Goal: Task Accomplishment & Management: Complete application form

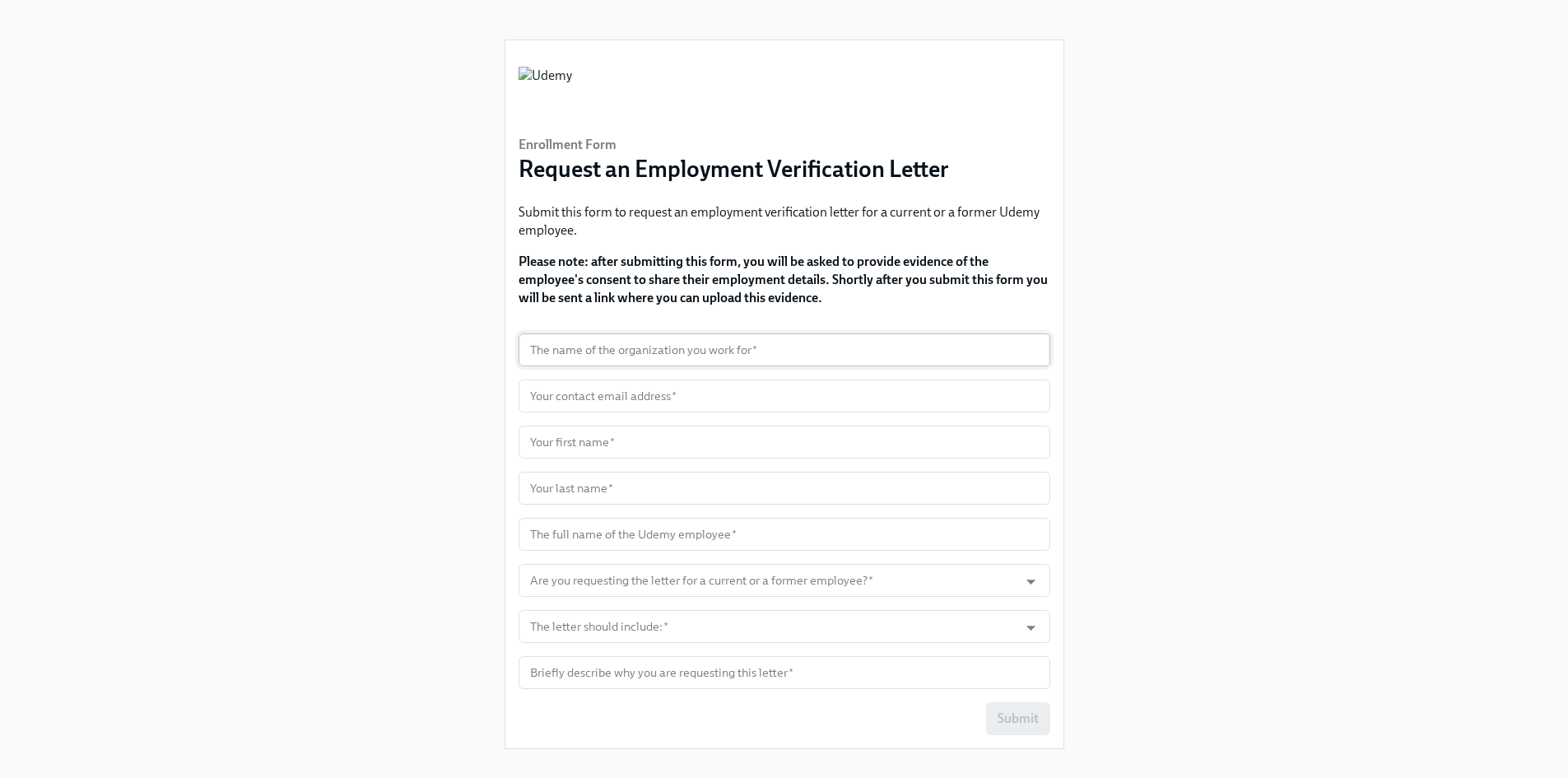
click at [669, 340] on input "text" at bounding box center [784, 350] width 532 height 33
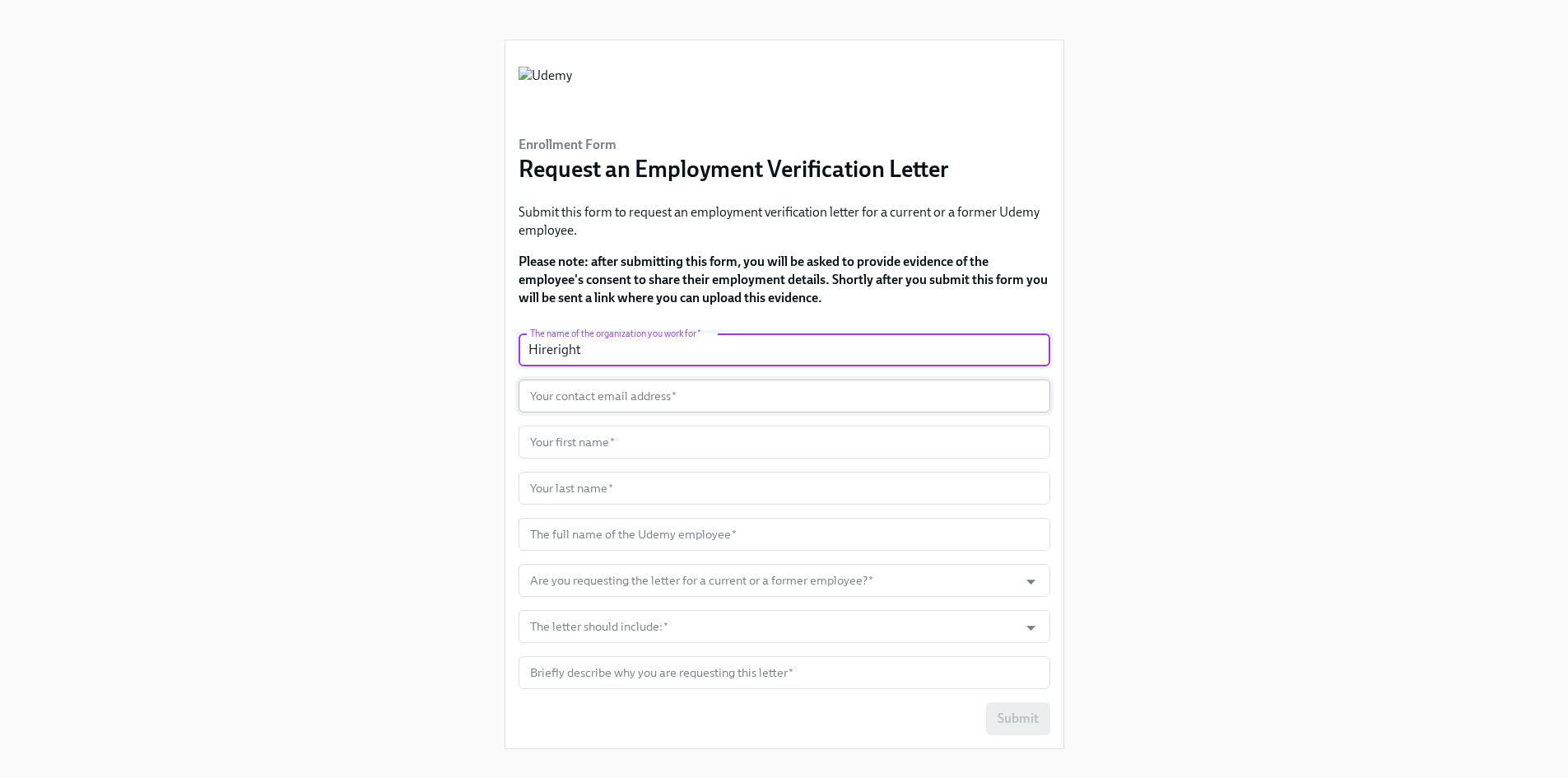
type input "Hireright"
click at [680, 392] on input "text" at bounding box center [784, 396] width 532 height 33
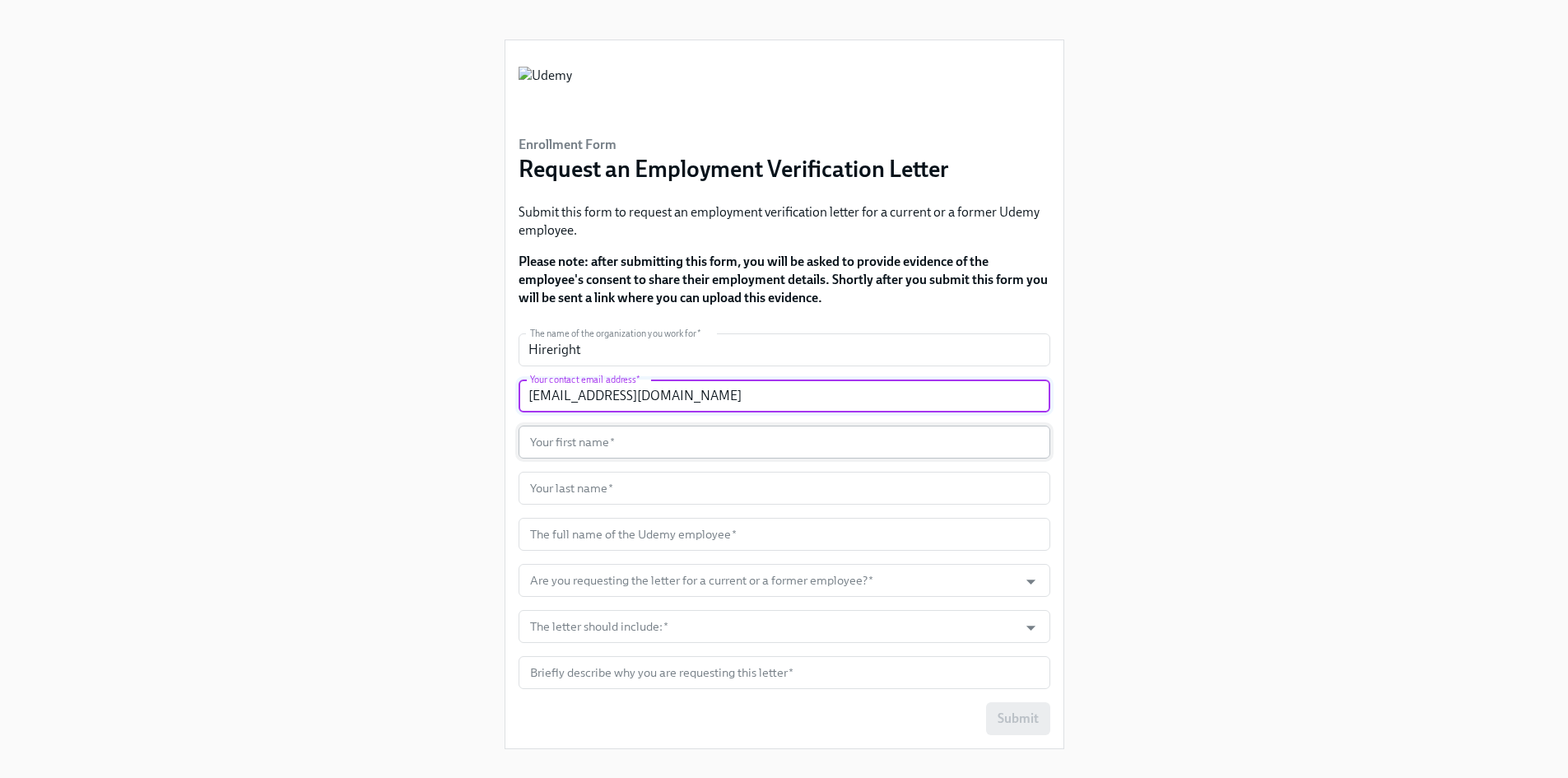
type input "[EMAIL_ADDRESS][DOMAIN_NAME]"
click at [617, 442] on input "text" at bounding box center [784, 442] width 532 height 33
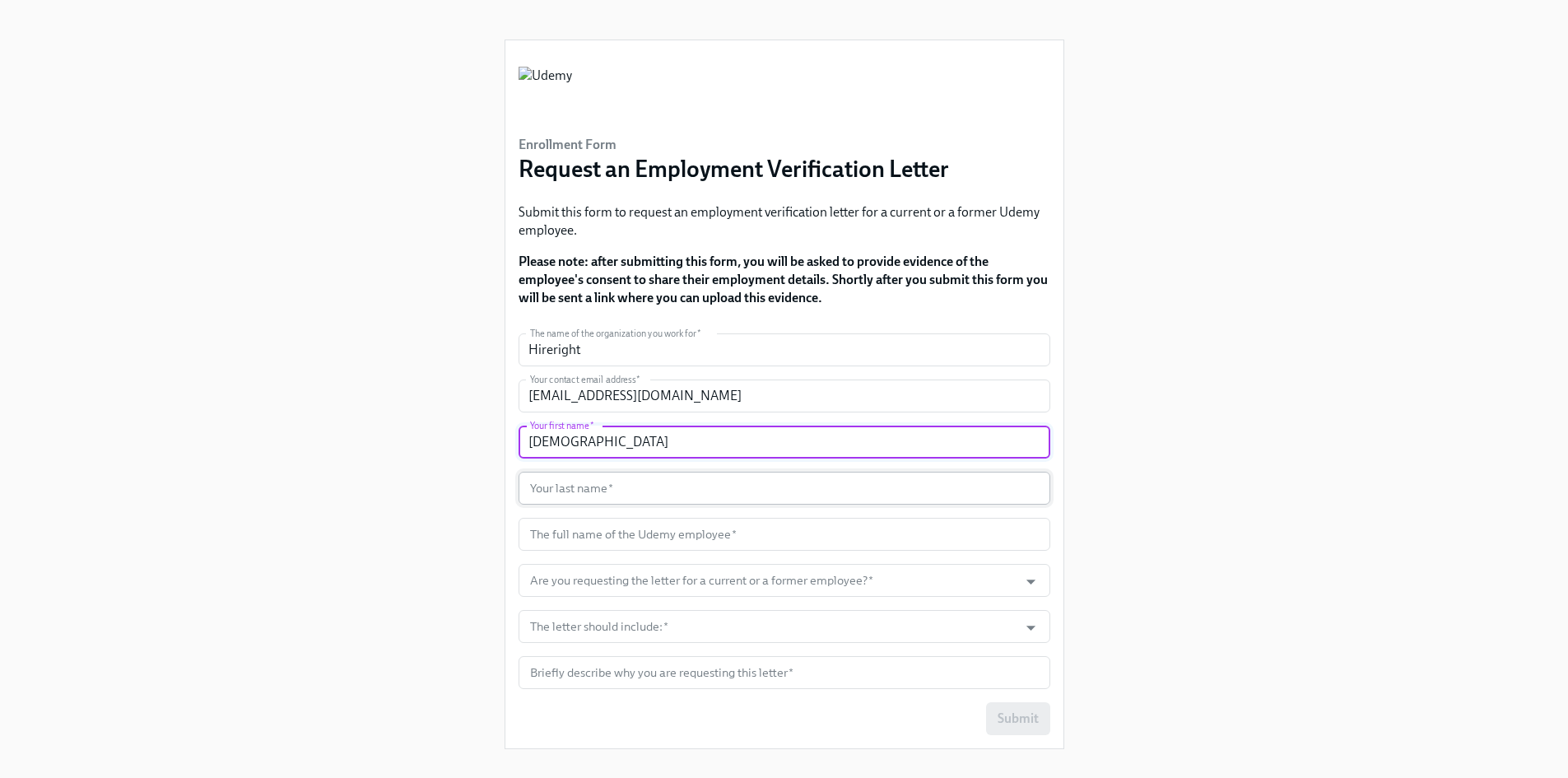
type input "[DEMOGRAPHIC_DATA]"
click at [592, 488] on input "text" at bounding box center [784, 488] width 532 height 33
type input "rathod"
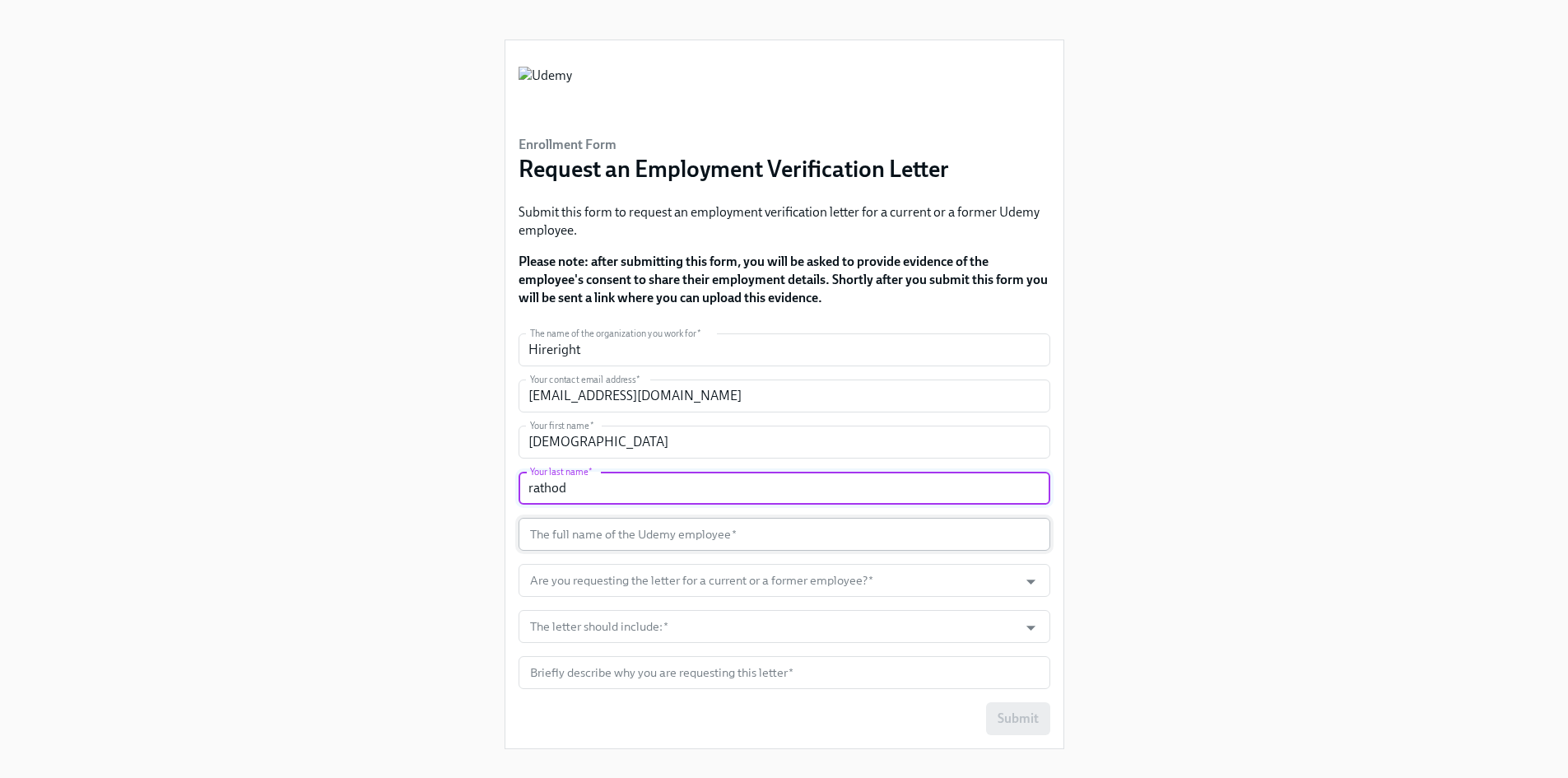
click at [588, 541] on input "text" at bounding box center [784, 534] width 532 height 33
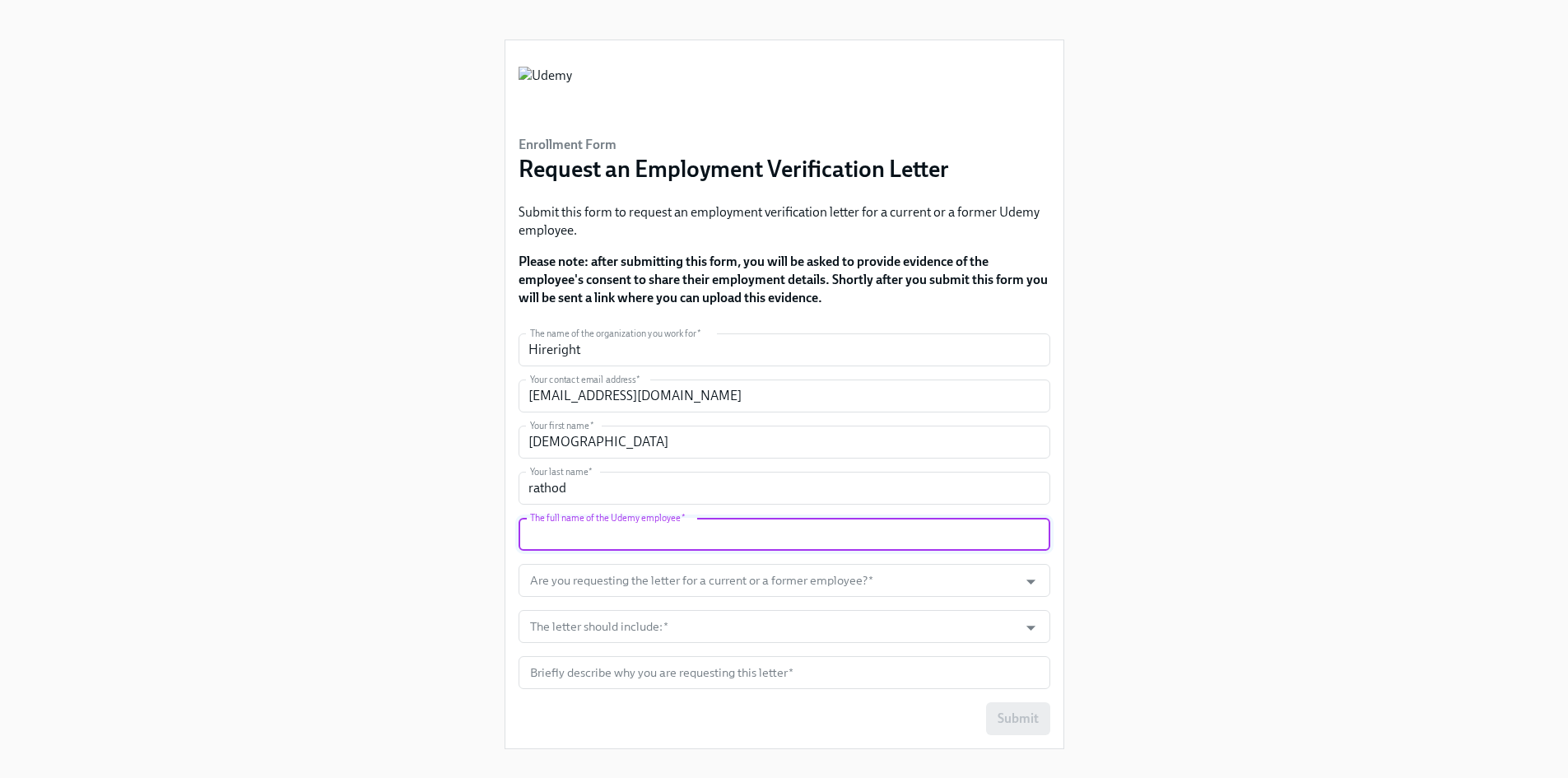
paste input "[PERSON_NAME]"
type input "[PERSON_NAME]"
click at [582, 578] on input "Are you requesting the letter for a current or a former employee?   *" at bounding box center [769, 580] width 484 height 33
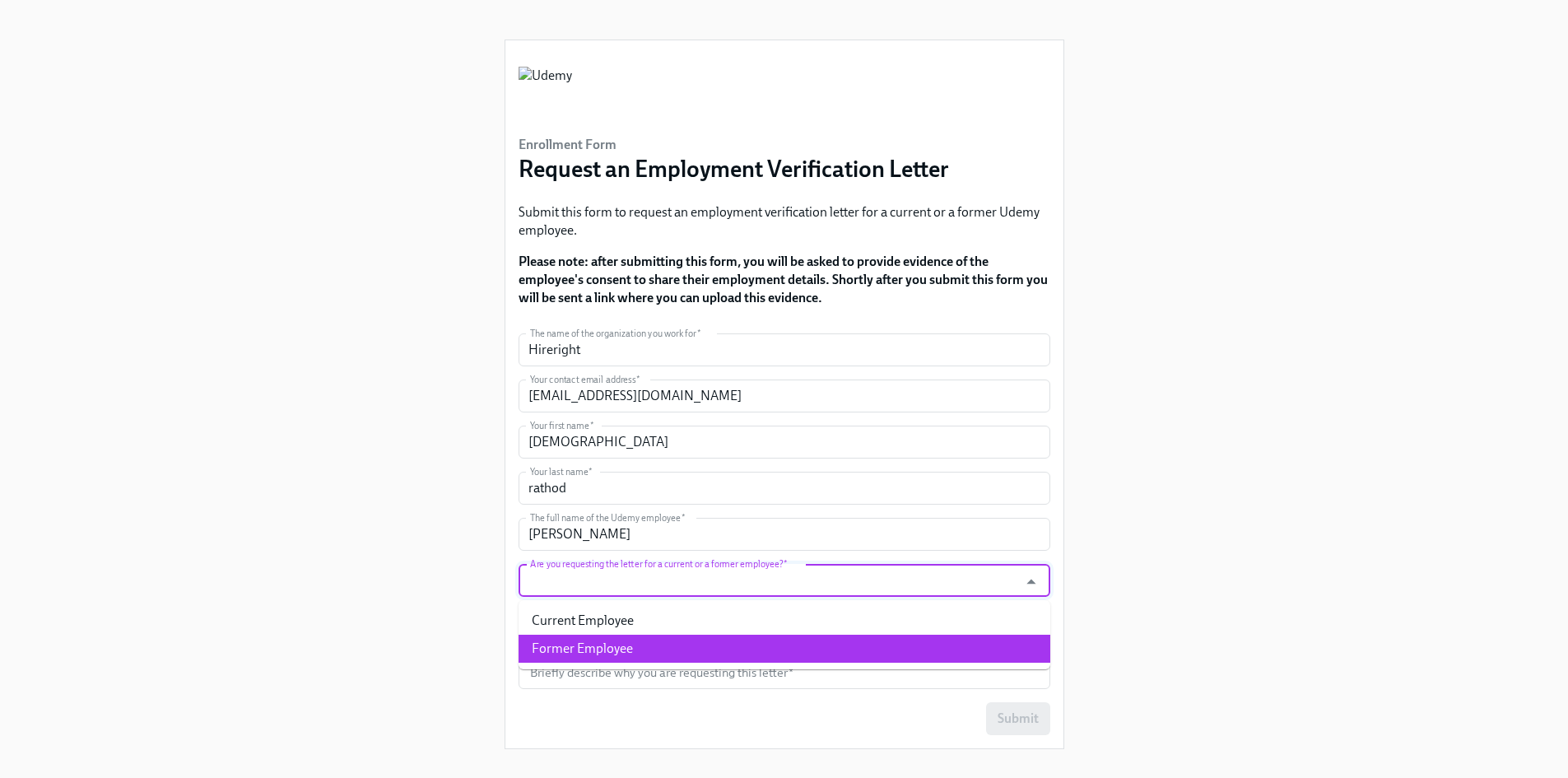
click at [577, 652] on li "Former Employee" at bounding box center [784, 648] width 532 height 28
click at [825, 573] on input "Former Employee" at bounding box center [769, 580] width 484 height 33
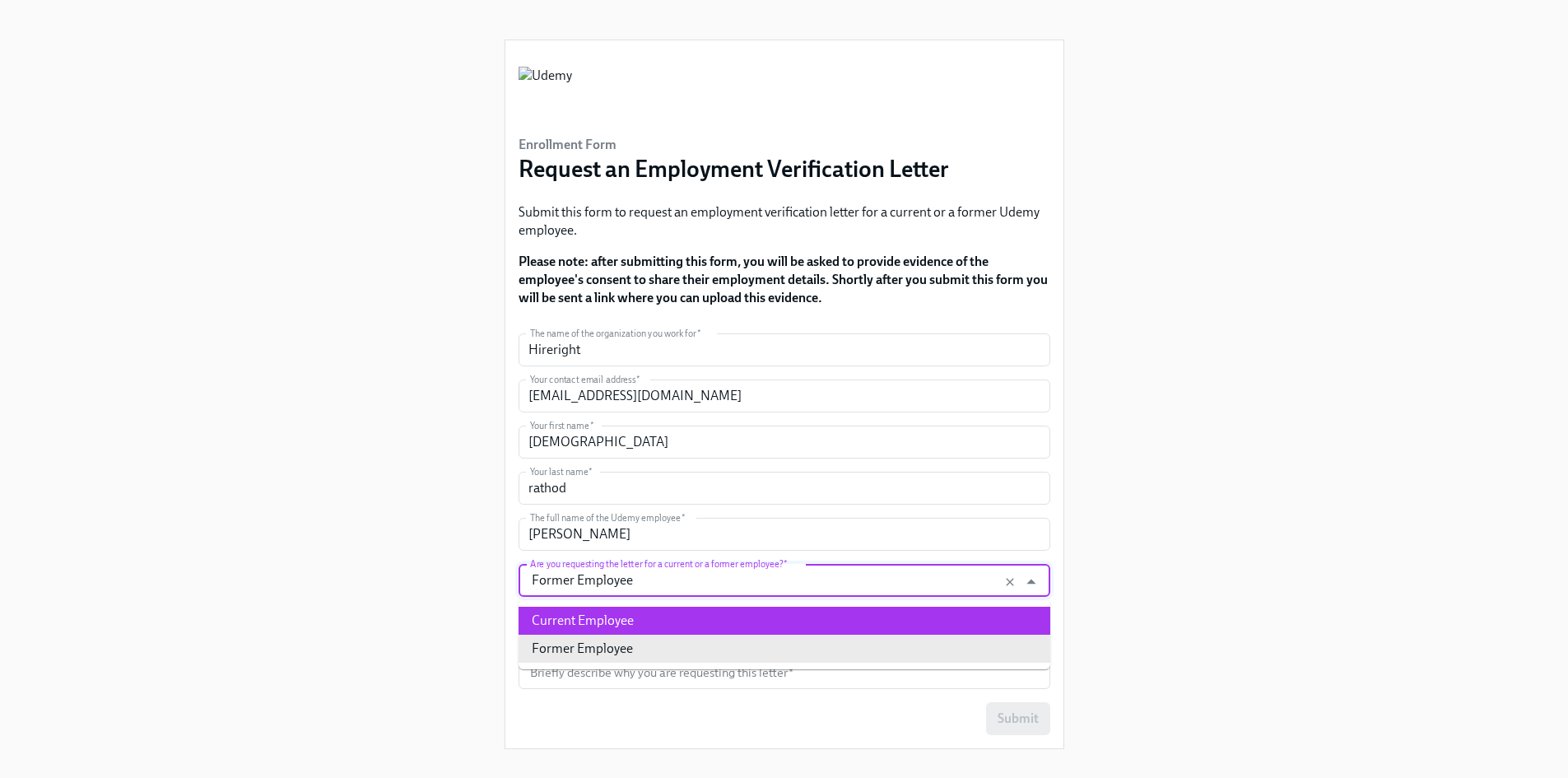
click at [554, 621] on li "Current Employee" at bounding box center [784, 620] width 532 height 28
type input "Current Employee"
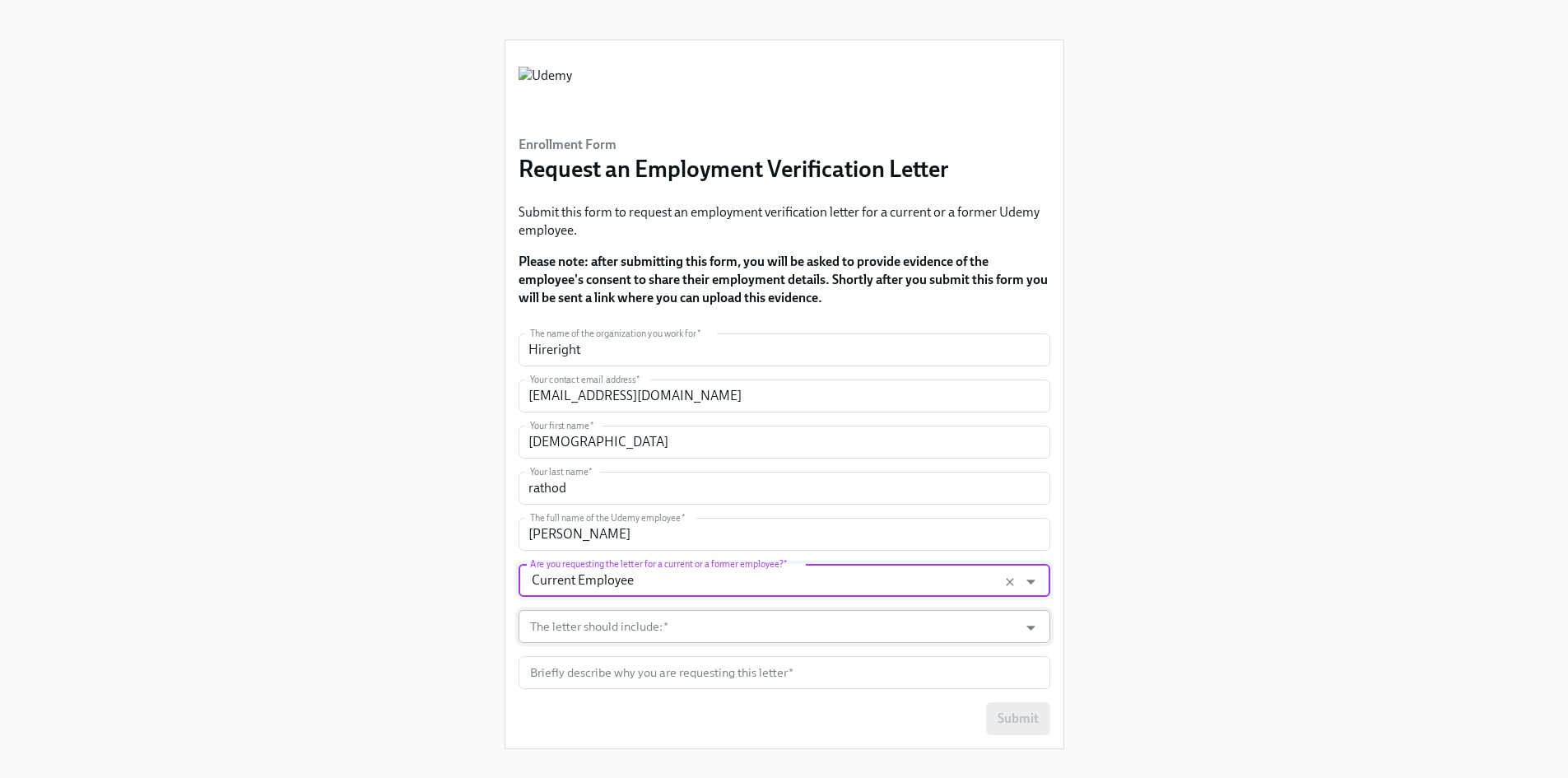
click at [586, 636] on input "The letter should include:   *" at bounding box center [769, 626] width 484 height 33
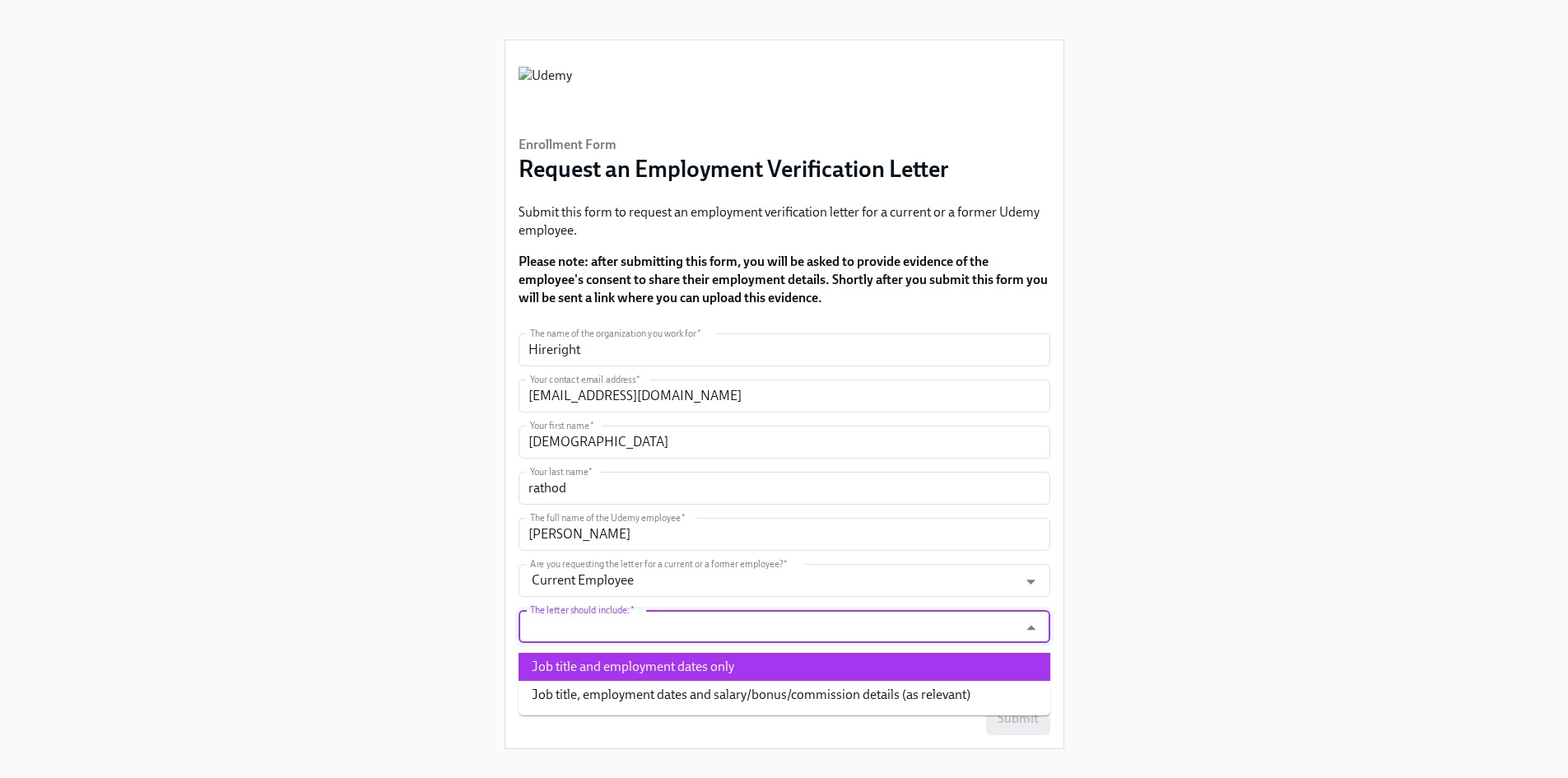
click at [703, 666] on li "Job title and employment dates only" at bounding box center [784, 666] width 532 height 28
type input "Job title and employment dates only"
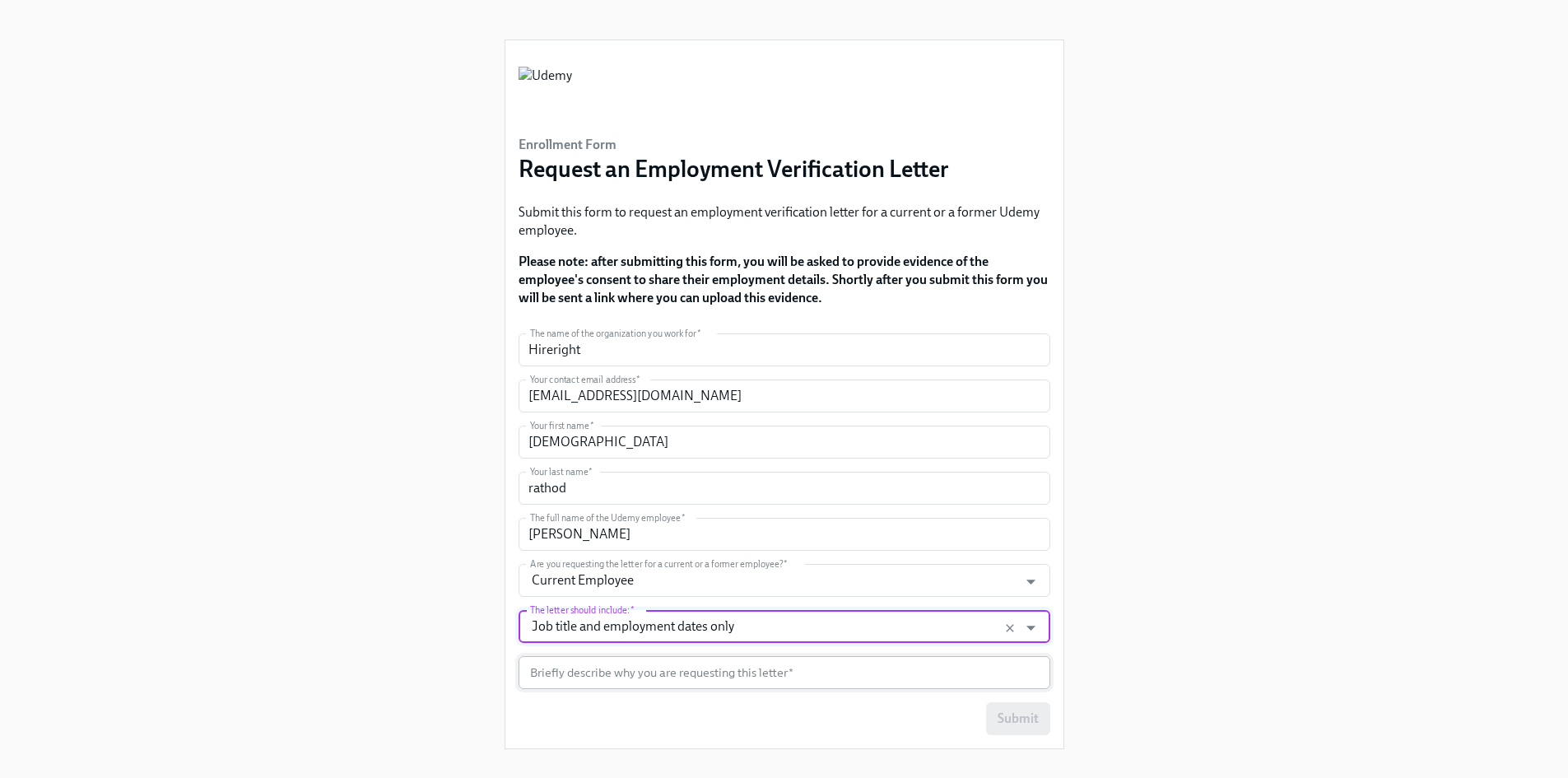
click at [621, 670] on input "text" at bounding box center [784, 673] width 532 height 33
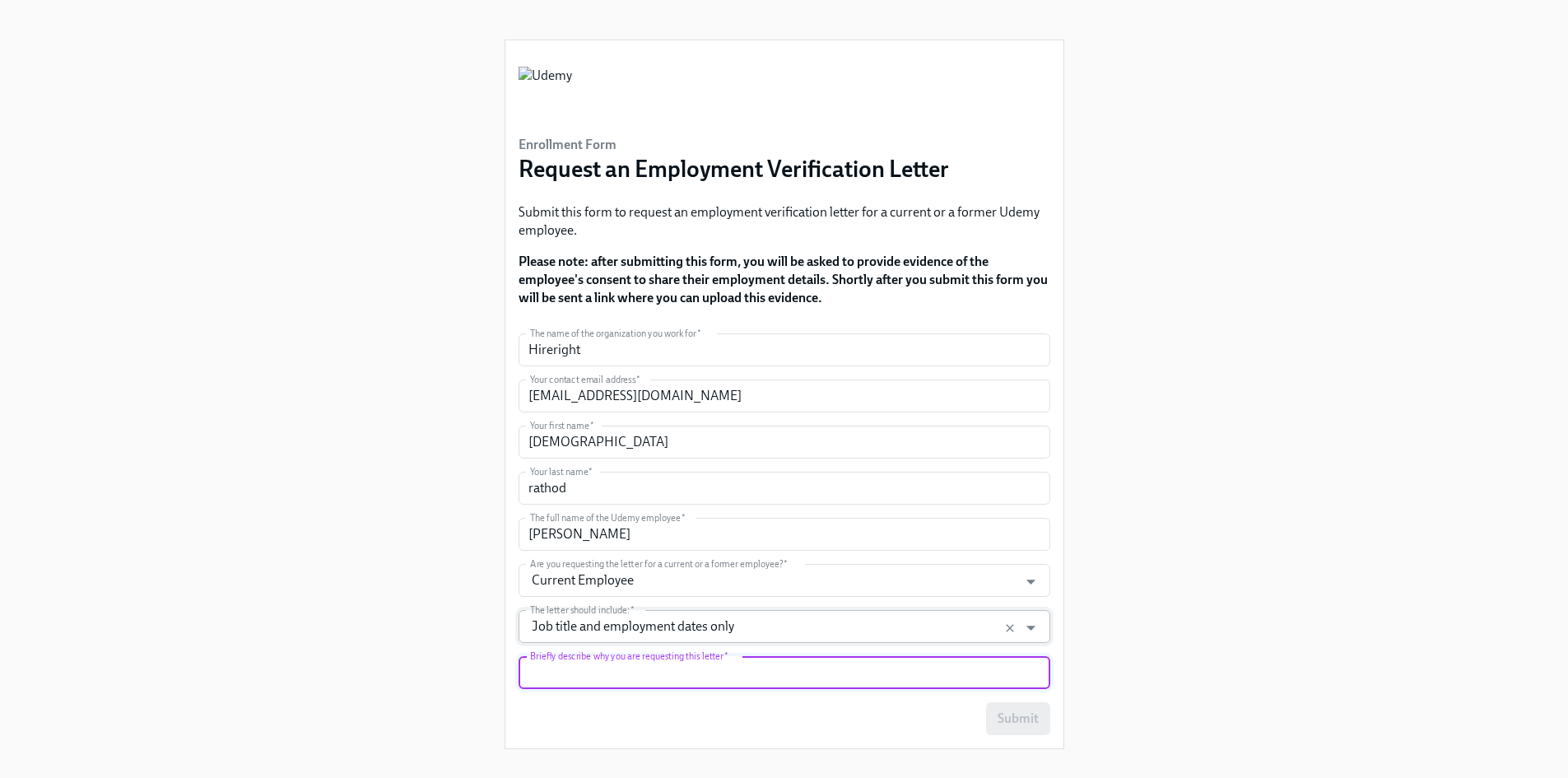
click at [652, 628] on input "Job title and employment dates only" at bounding box center [769, 626] width 484 height 33
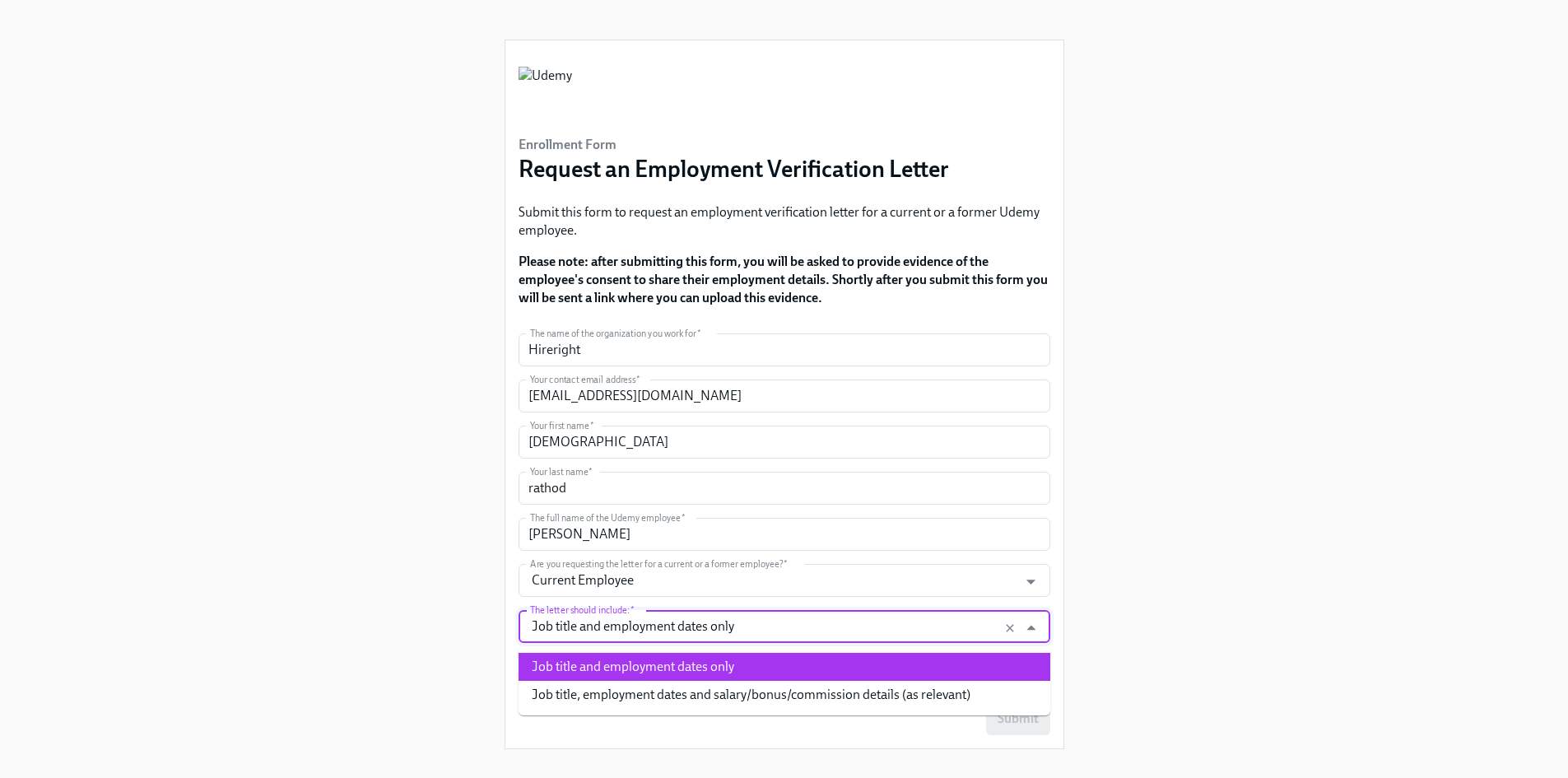
click at [1227, 515] on div "Enrollment Form Request an Employment Verification Letter Submit this form to r…" at bounding box center [784, 381] width 1489 height 763
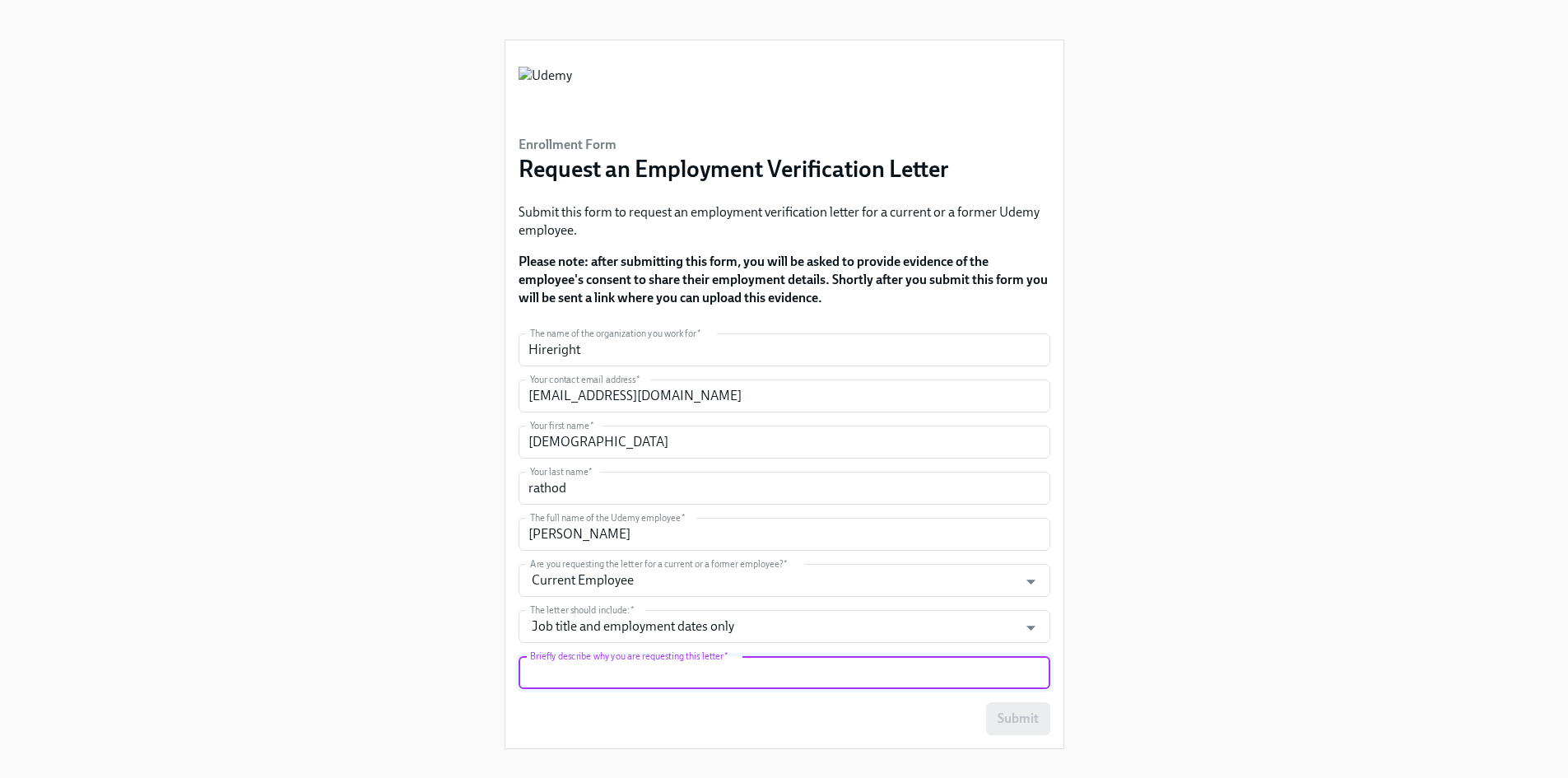
click at [742, 666] on input "text" at bounding box center [784, 673] width 532 height 33
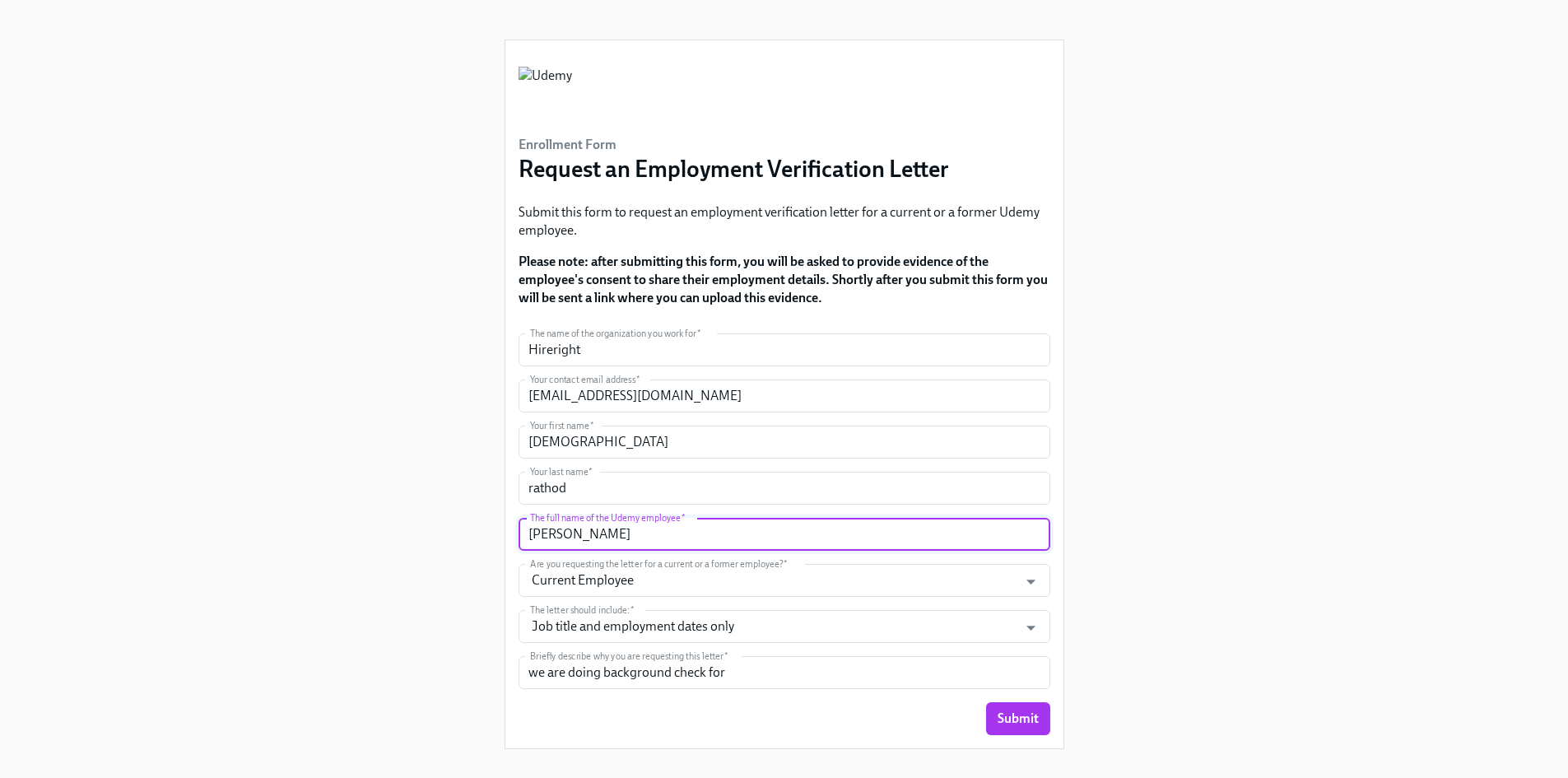
click at [560, 527] on input "[PERSON_NAME]" at bounding box center [784, 534] width 532 height 33
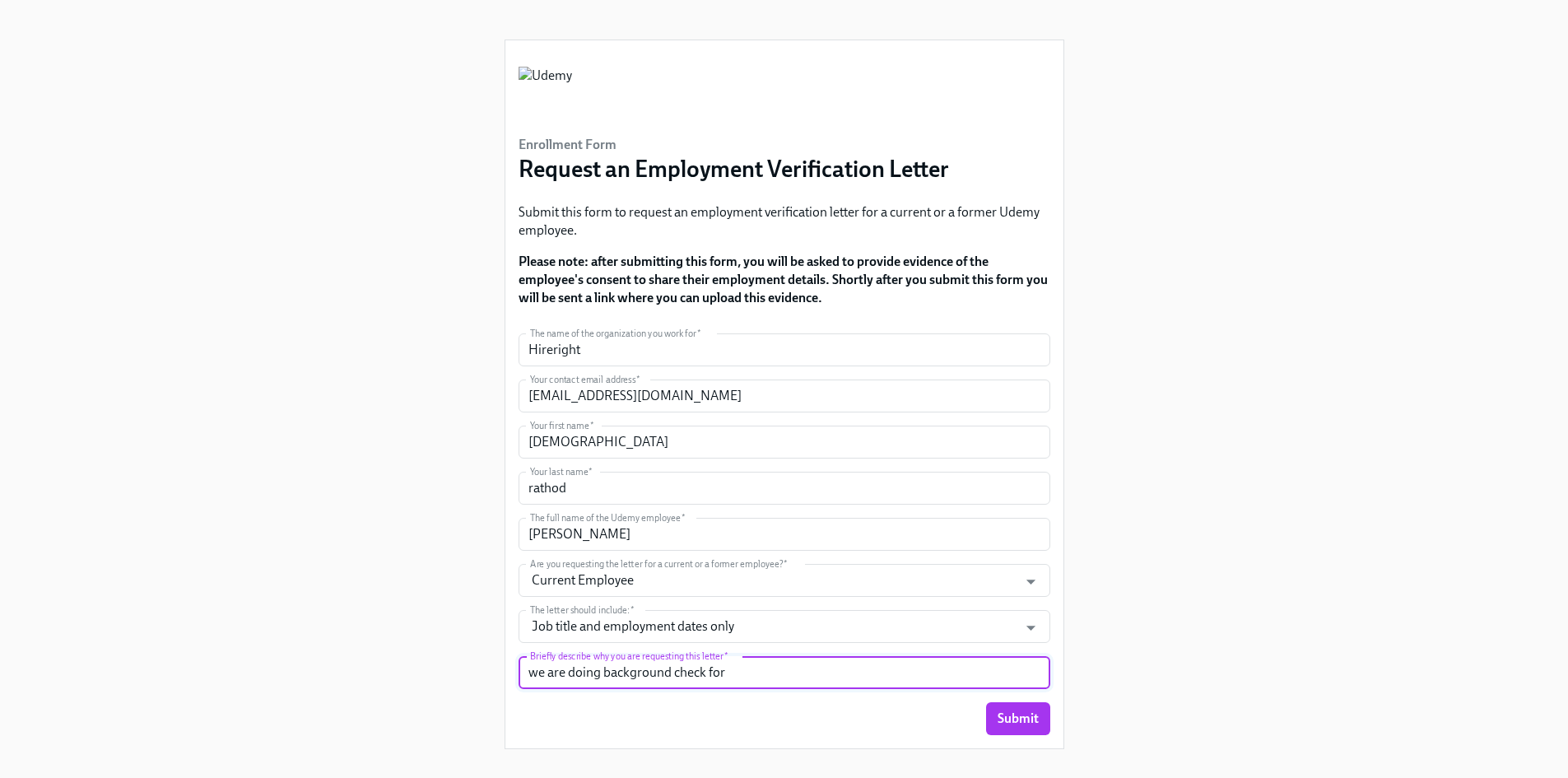
click at [761, 673] on input "we are doing background check for" at bounding box center [784, 673] width 532 height 33
paste input "[PERSON_NAME]"
drag, startPoint x: 923, startPoint y: 662, endPoint x: 912, endPoint y: 680, distance: 21.1
type input "we are doing background check for [PERSON_NAME]. Requesting you to provide deta…"
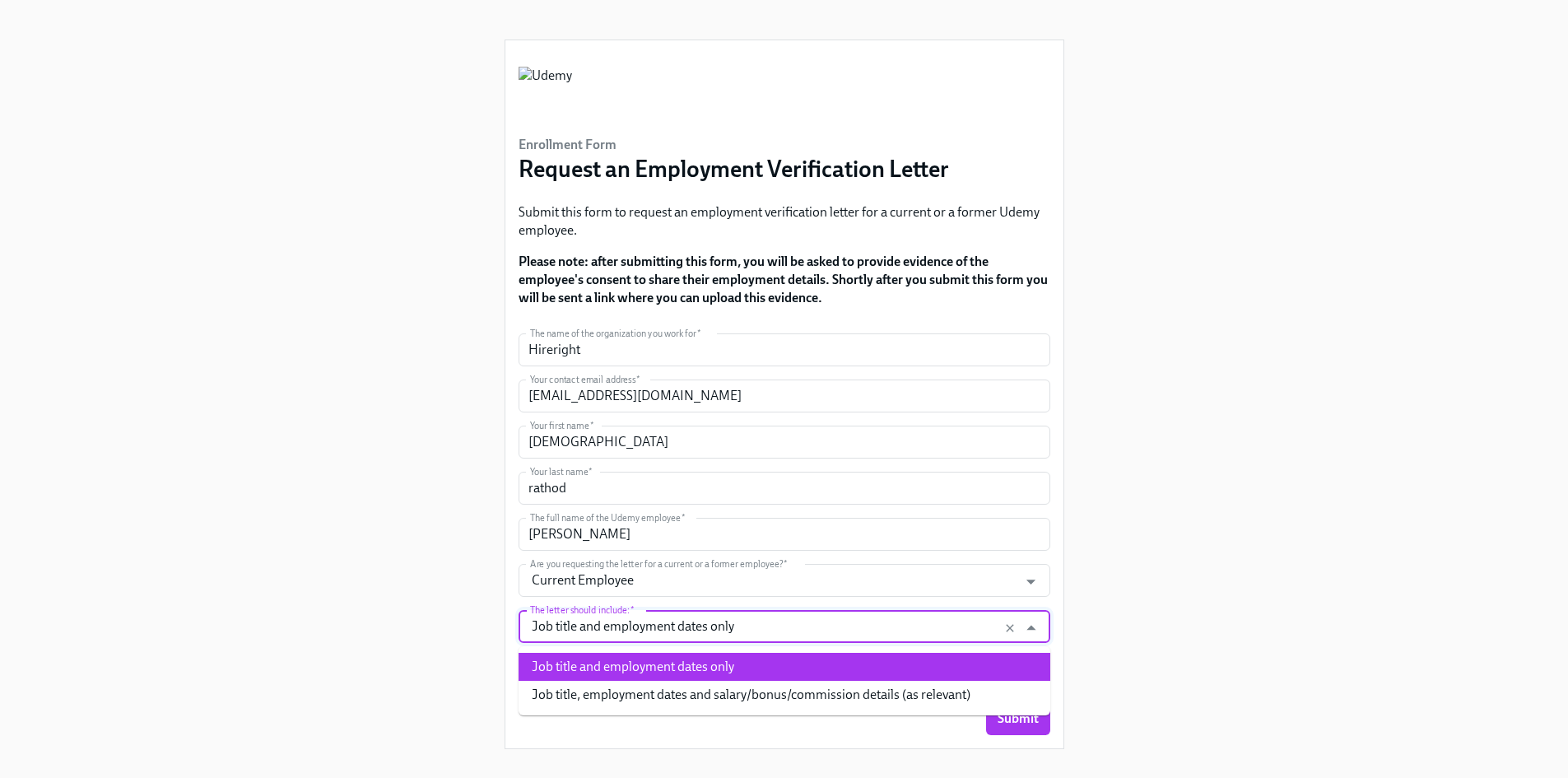
drag, startPoint x: 775, startPoint y: 621, endPoint x: 524, endPoint y: 636, distance: 251.4
click at [524, 636] on div "Job title and employment dates only The letter should include: *" at bounding box center [784, 626] width 532 height 33
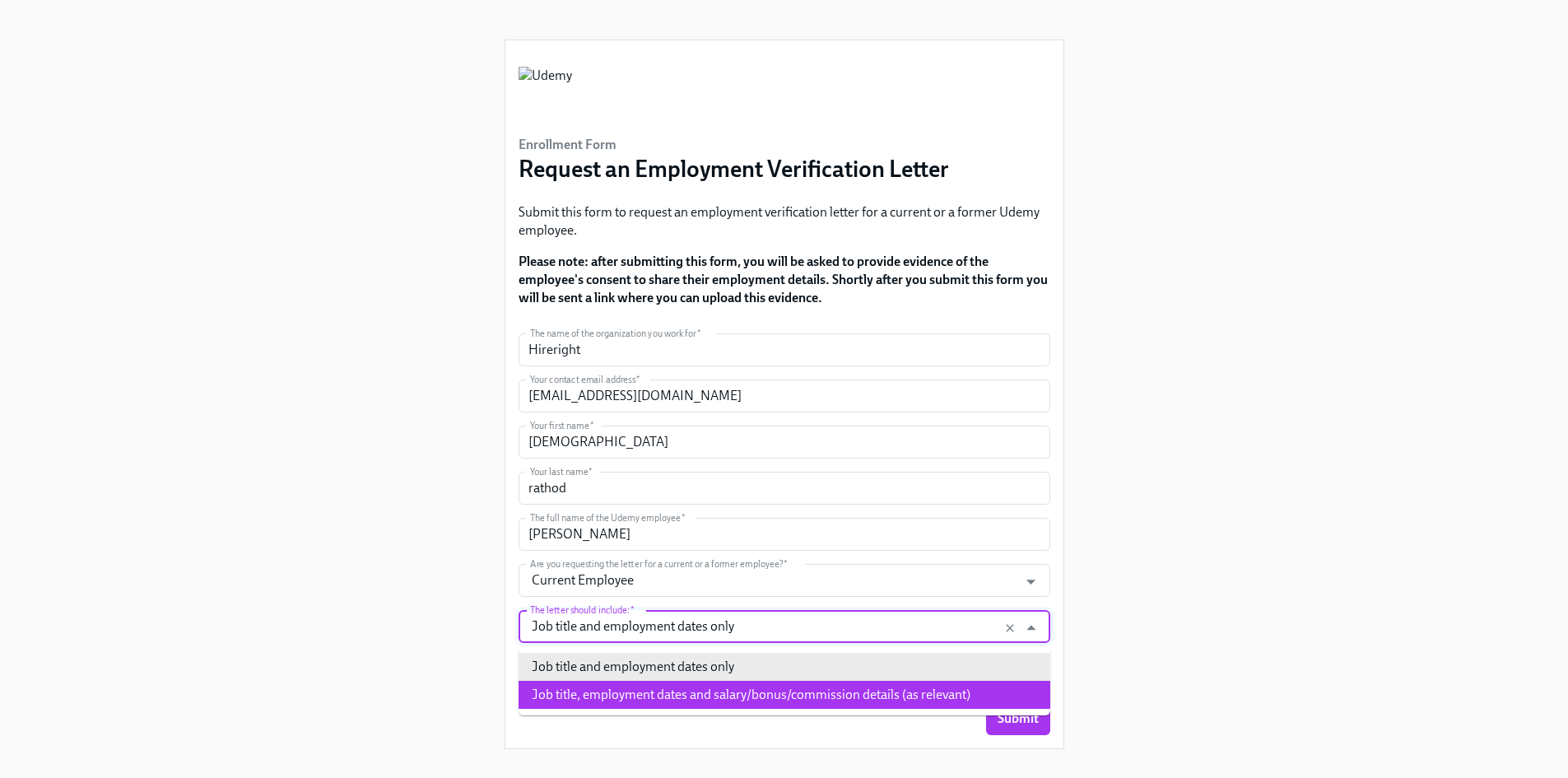
click at [879, 698] on li "Job title, employment dates and salary/bonus/commission details (as relevant)" at bounding box center [784, 694] width 532 height 28
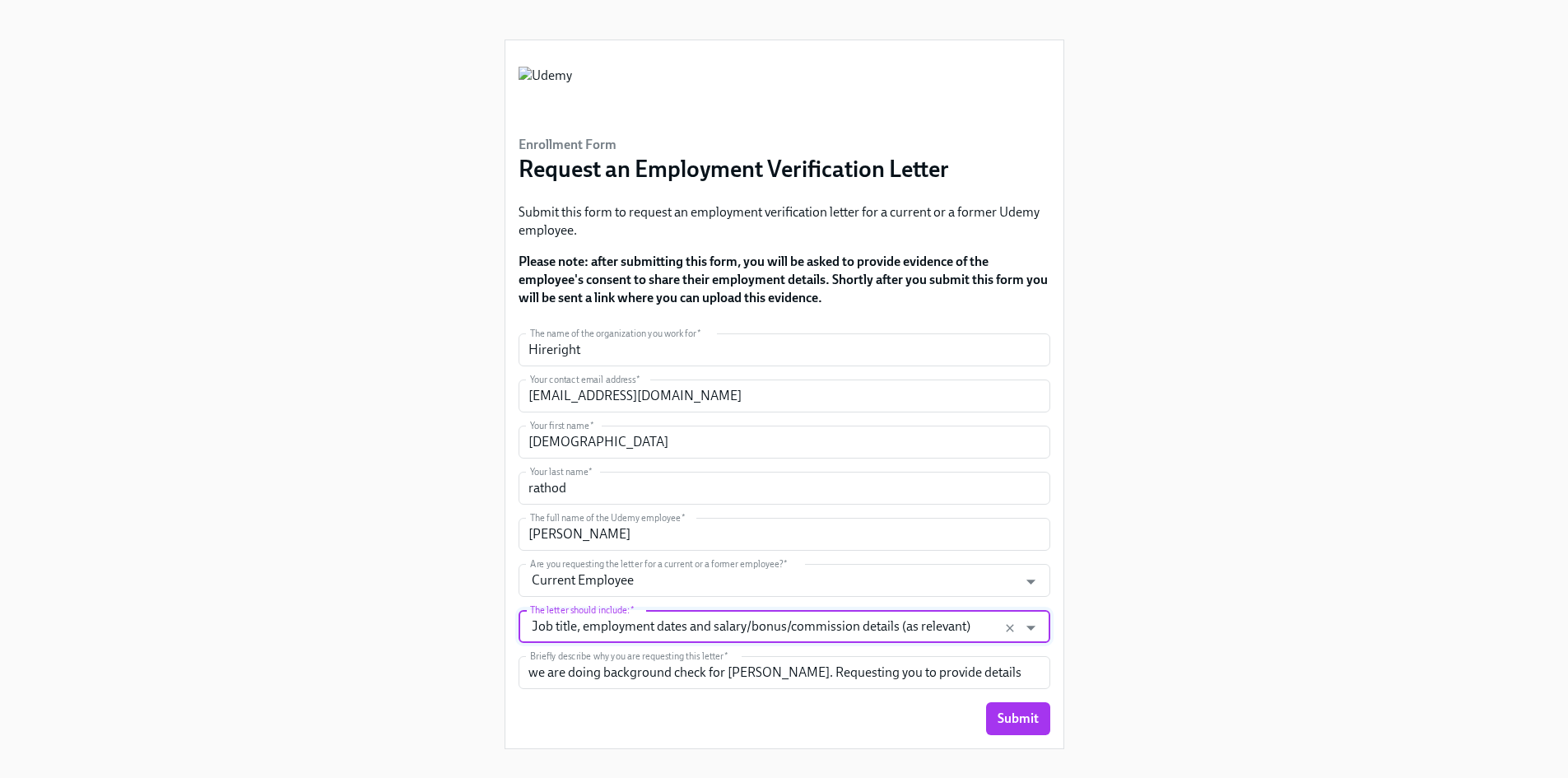
click at [930, 633] on input "Job title, employment dates and salary/bonus/commission details (as relevant)" at bounding box center [769, 626] width 484 height 33
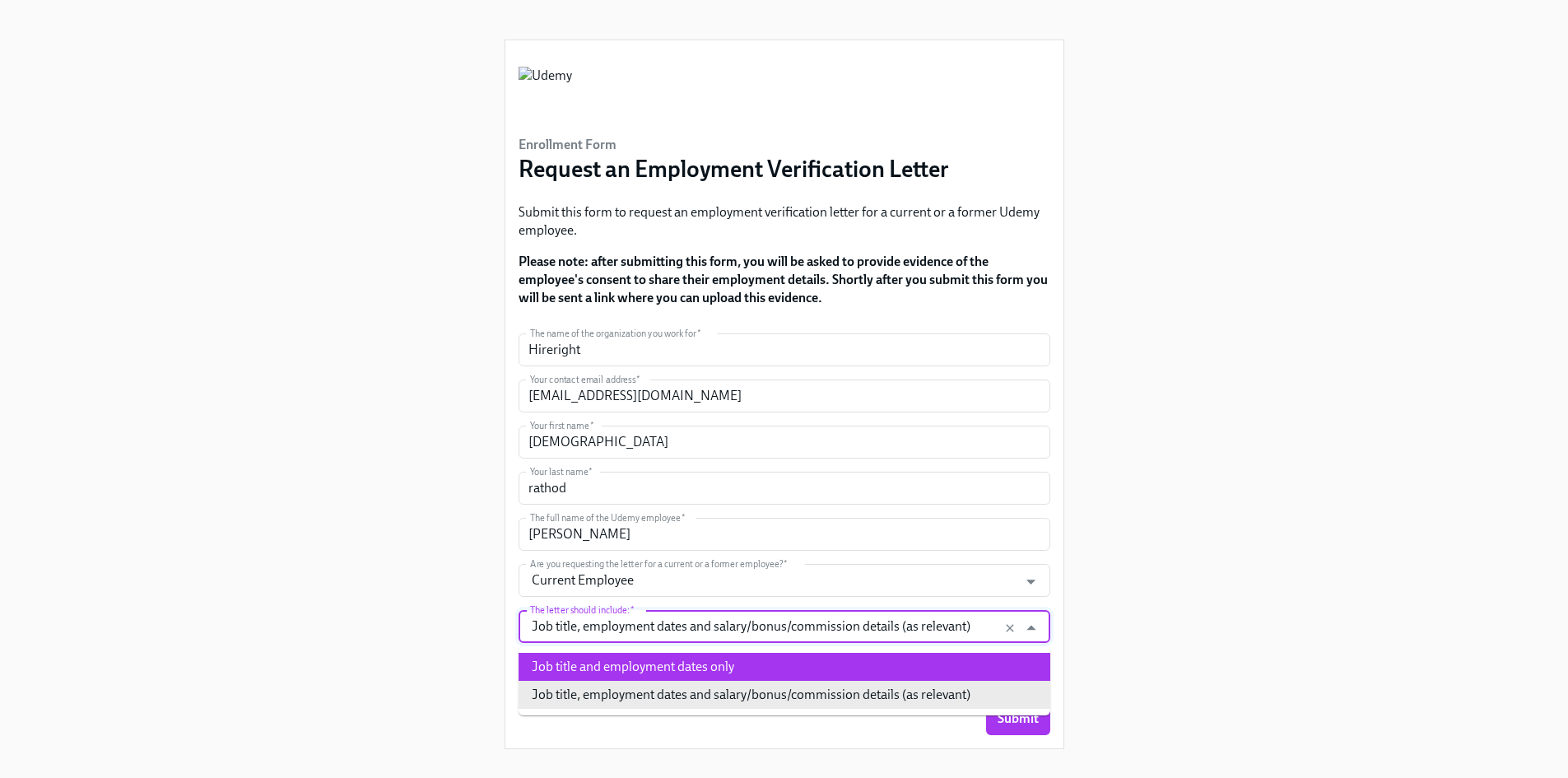
click at [879, 658] on li "Job title and employment dates only" at bounding box center [784, 666] width 532 height 28
type input "Job title and employment dates only"
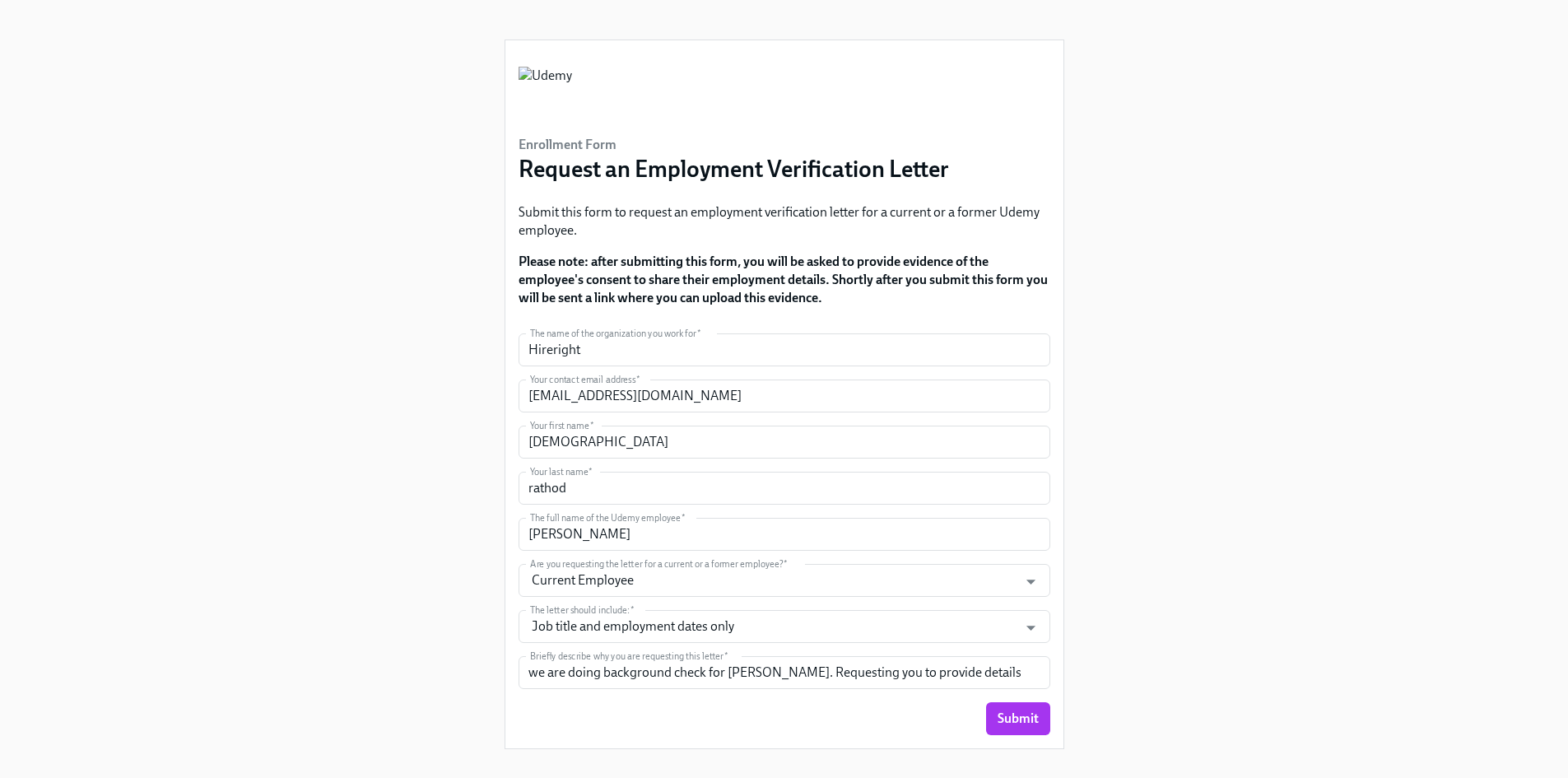
click at [979, 691] on form "The name of the organization you work for   * Hireright The name of the organiz…" at bounding box center [784, 534] width 532 height 402
click at [981, 677] on input "we are doing background check for [PERSON_NAME]. Requesting you to provide deta…" at bounding box center [784, 673] width 532 height 33
paste input "Job title and employment dates only"
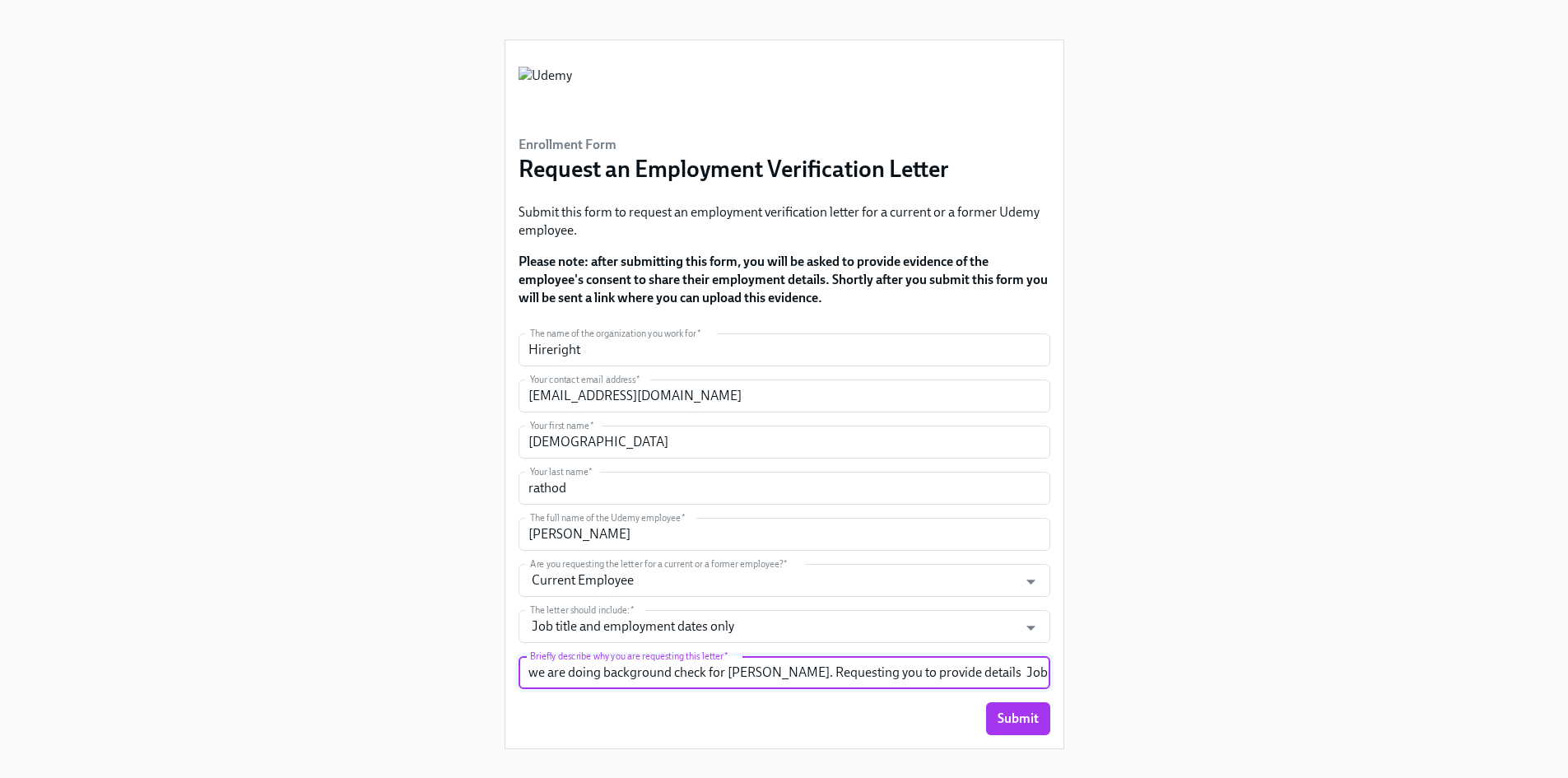
scroll to position [0, 131]
click at [1038, 673] on input "we are doing background check for [PERSON_NAME]. Requesting you to provide deta…" at bounding box center [784, 673] width 532 height 33
type input "we are doing background check for [PERSON_NAME]. Requesting you to provide deta…"
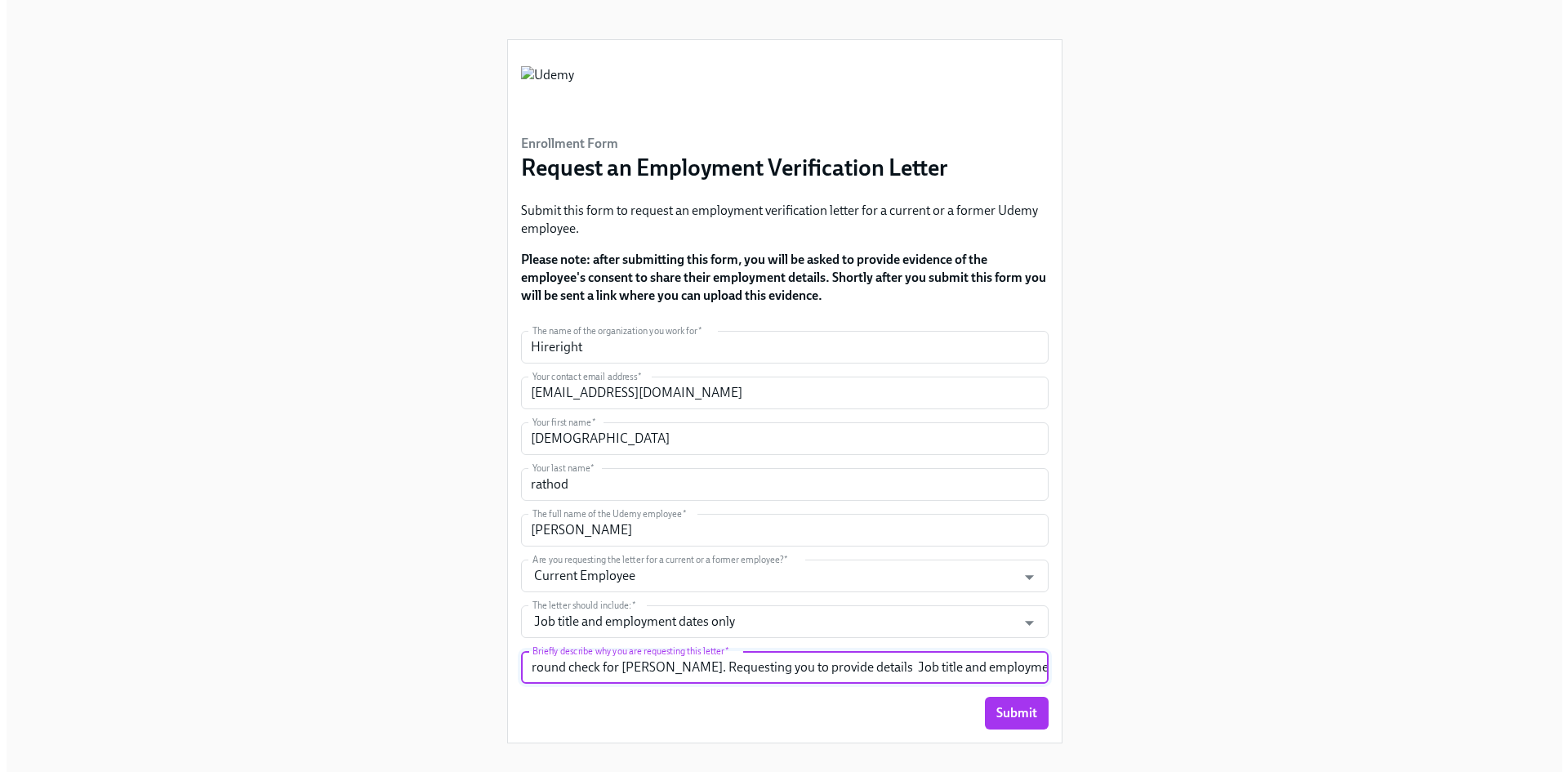
scroll to position [0, 0]
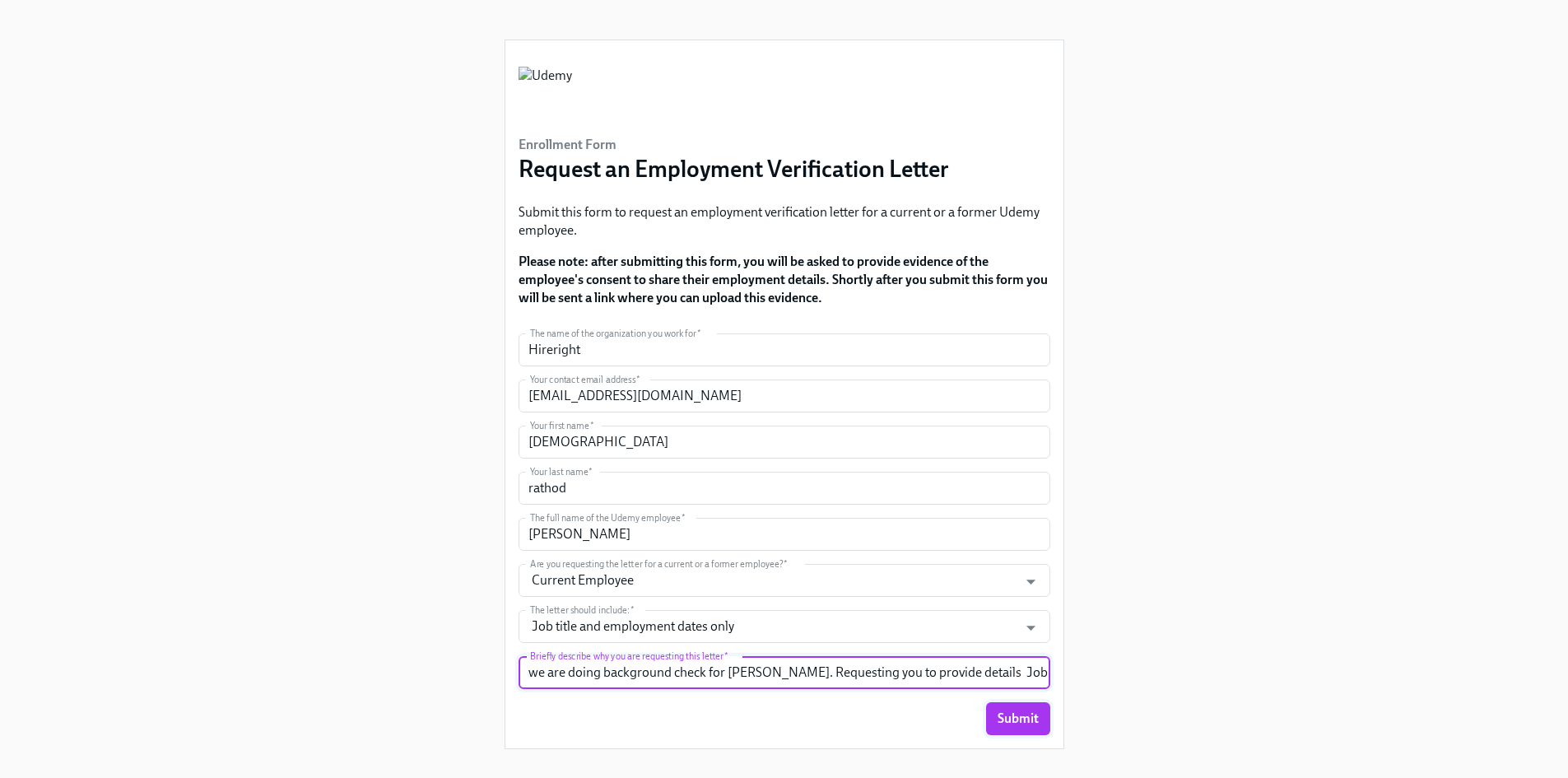
click at [1007, 725] on span "Submit" at bounding box center [1018, 718] width 41 height 16
